Goal: Book appointment/travel/reservation

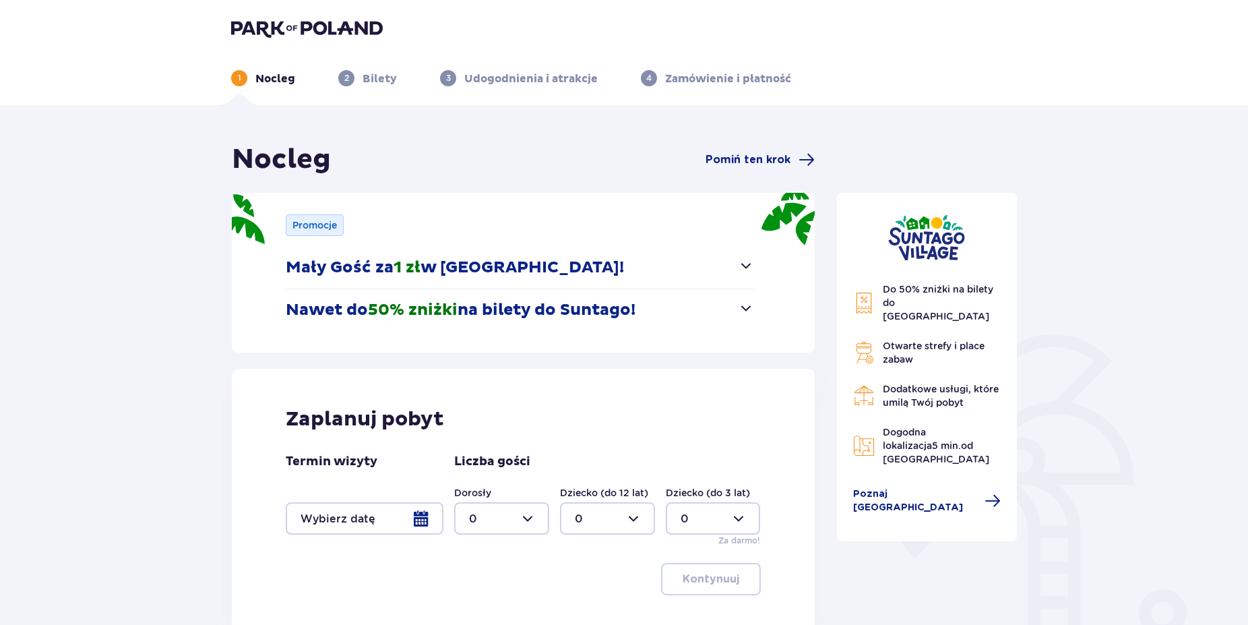
scroll to position [124, 0]
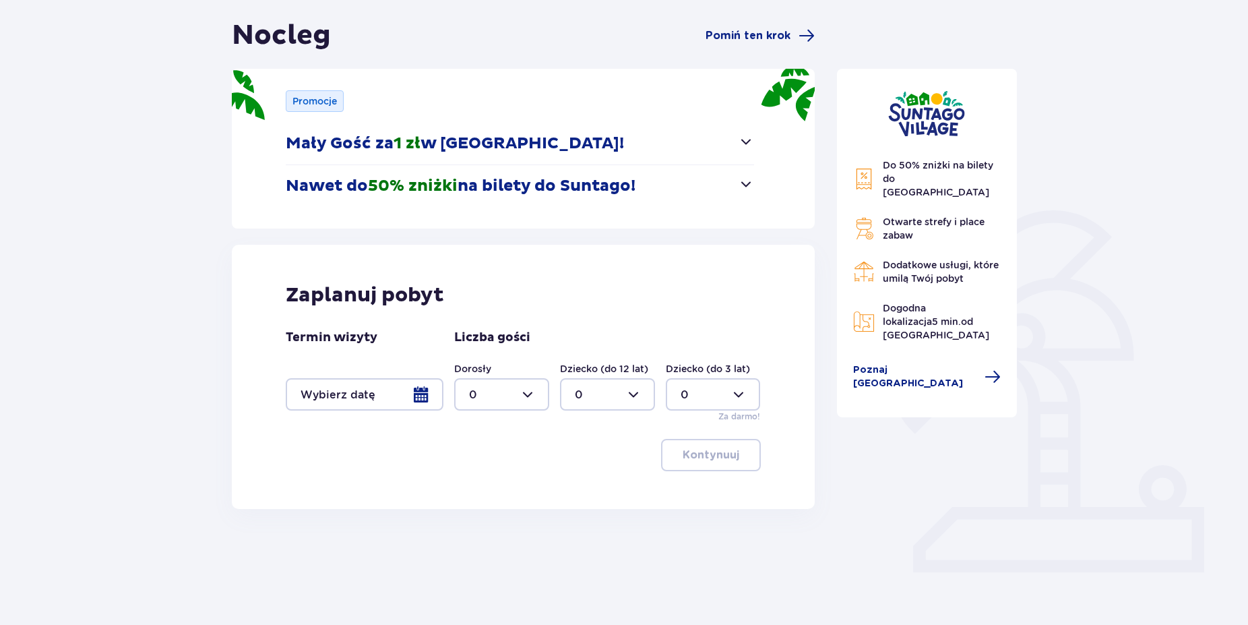
click at [422, 395] on div at bounding box center [365, 394] width 158 height 32
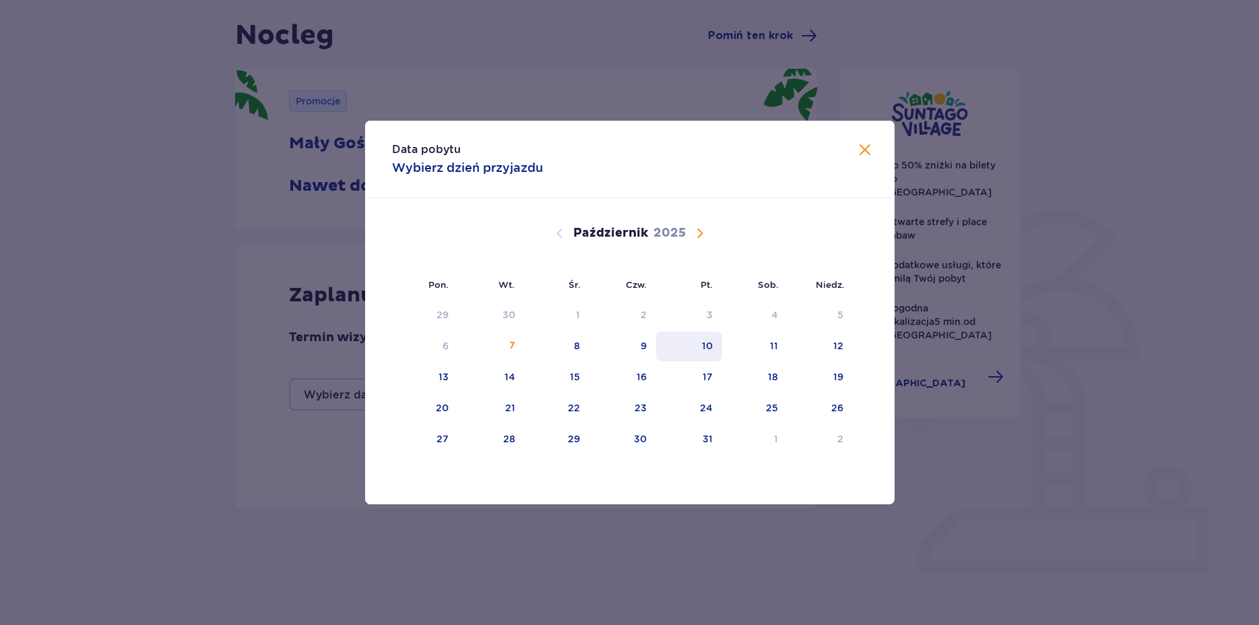
click at [707, 344] on div "10" at bounding box center [707, 345] width 11 height 13
click at [764, 340] on div "11" at bounding box center [754, 346] width 65 height 30
type input "[DATE] - [DATE]"
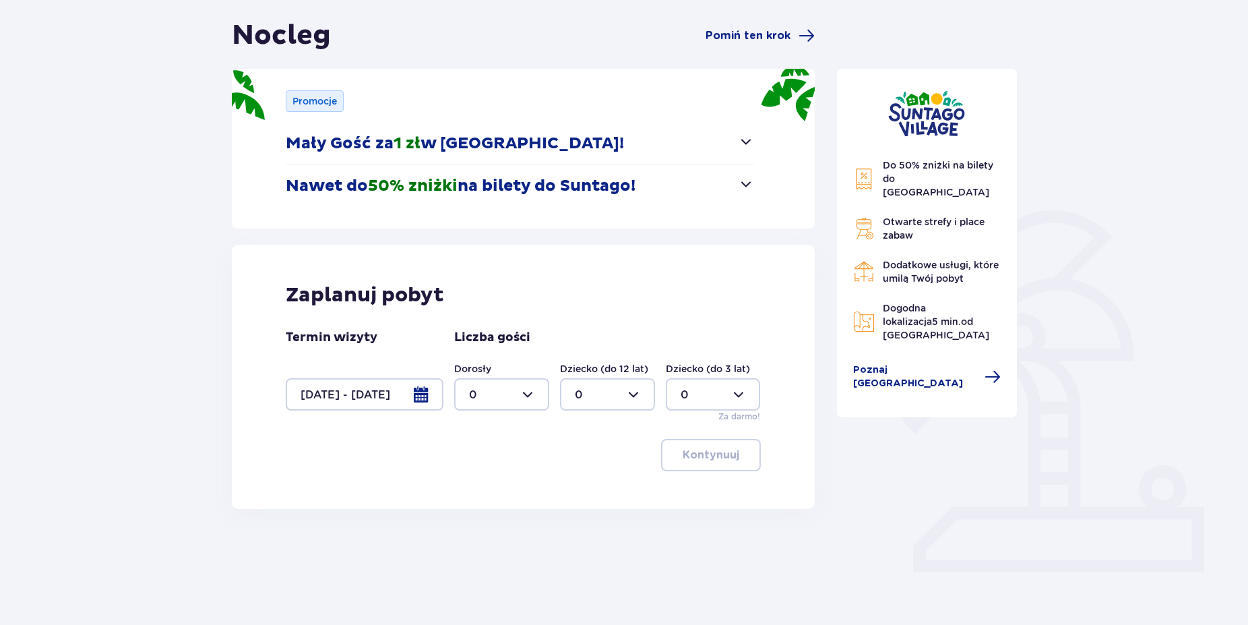
click at [531, 394] on div at bounding box center [501, 394] width 95 height 32
click at [485, 472] on div "4" at bounding box center [501, 471] width 65 height 15
type input "4"
click at [717, 451] on p "Kontynuuj" at bounding box center [711, 454] width 57 height 15
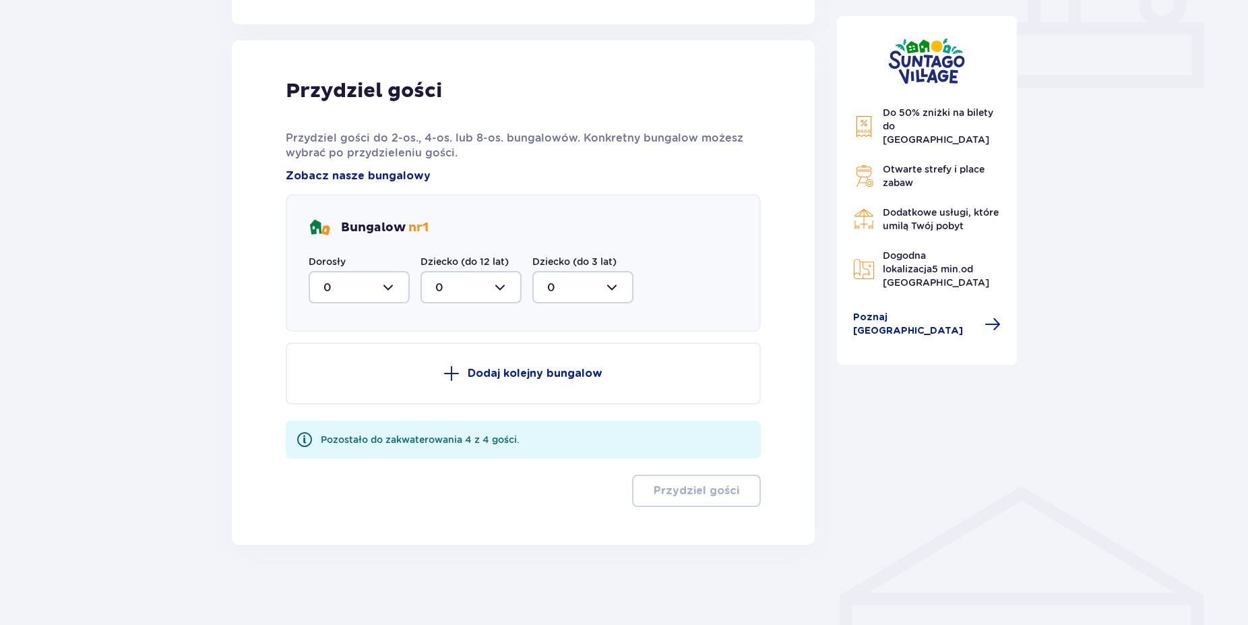
scroll to position [609, 0]
click at [390, 285] on div at bounding box center [359, 286] width 101 height 32
click at [346, 415] on div "4" at bounding box center [358, 417] width 71 height 15
type input "4"
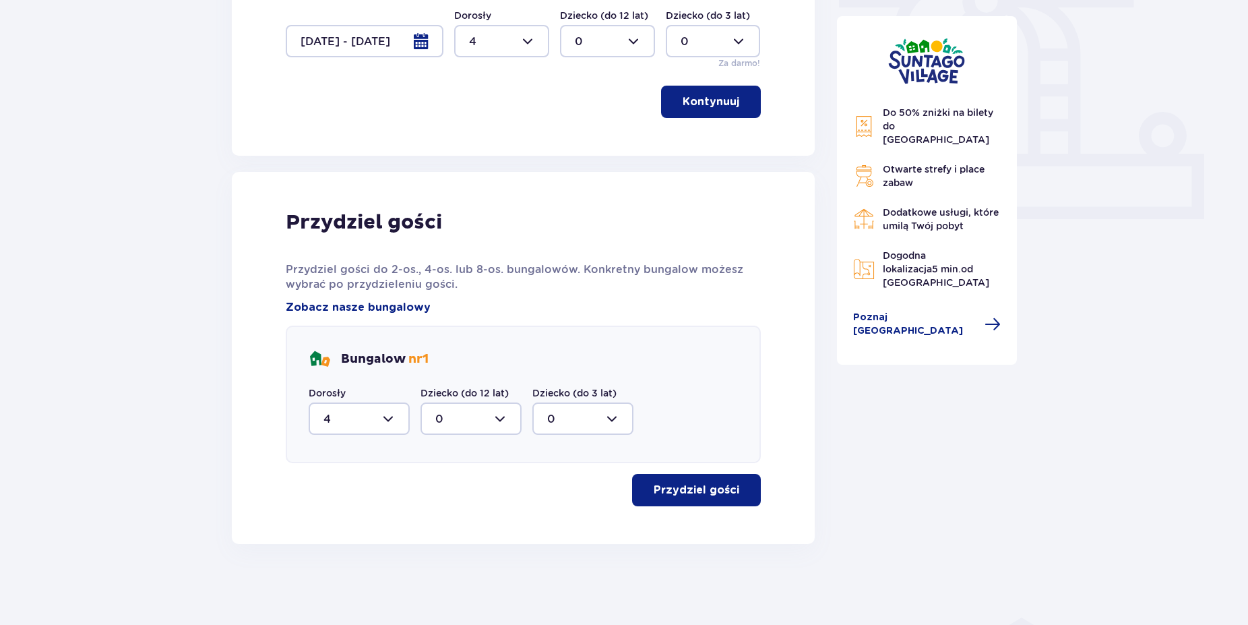
scroll to position [477, 0]
click at [702, 493] on p "Przydziel gości" at bounding box center [697, 489] width 86 height 15
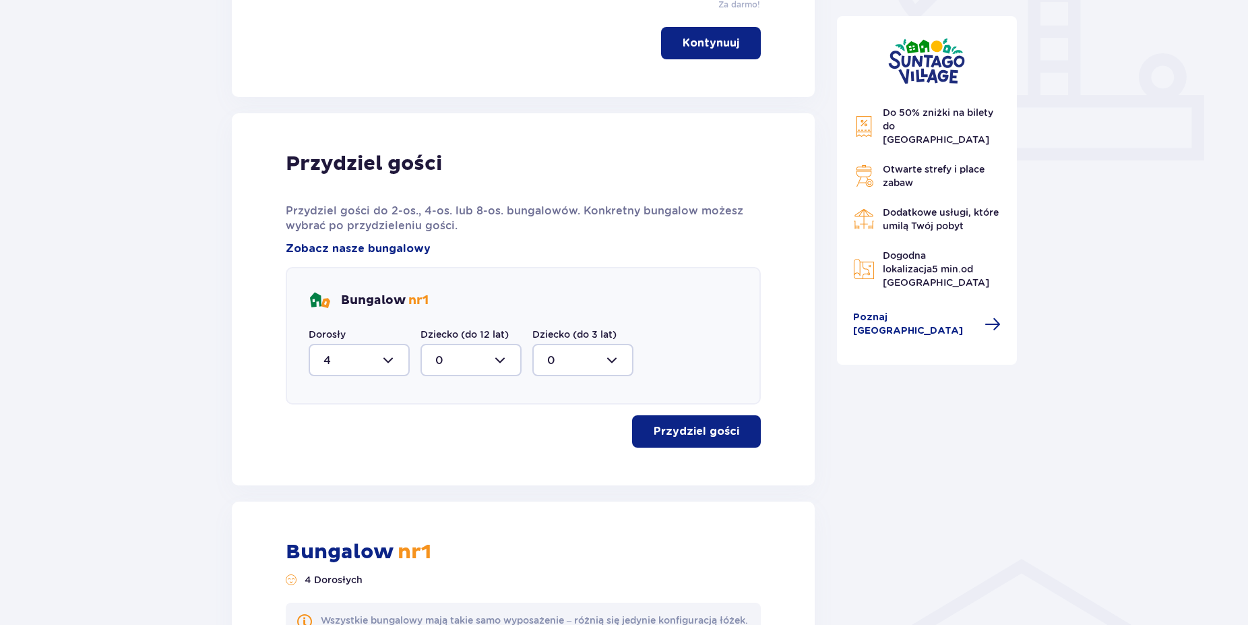
scroll to position [480, 0]
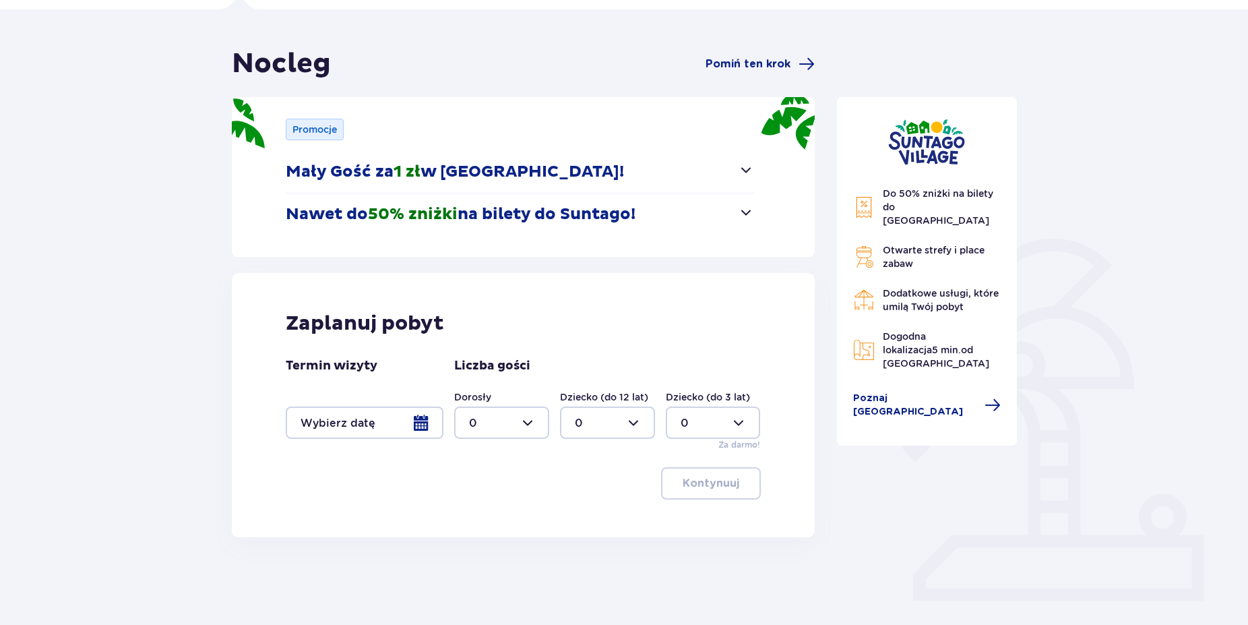
scroll to position [124, 0]
